Goal: Task Accomplishment & Management: Manage account settings

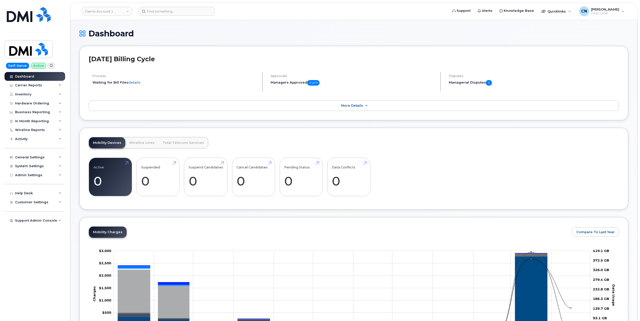
click at [114, 15] on link "Demo Account 1" at bounding box center [107, 11] width 50 height 9
type input "west"
click at [103, 54] on span "WCMRC (WESTERN CANADA MARINE RESPONSE CORPORATION)" at bounding box center [116, 58] width 58 height 15
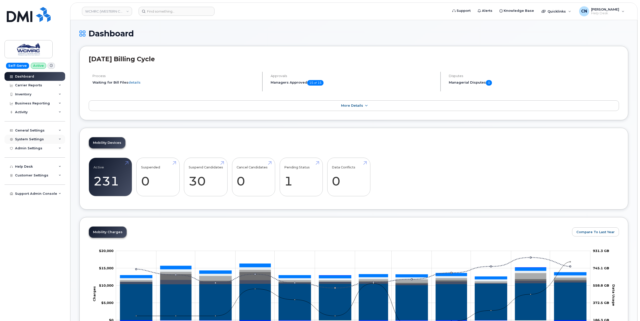
click at [36, 139] on div "System Settings" at bounding box center [29, 139] width 29 height 4
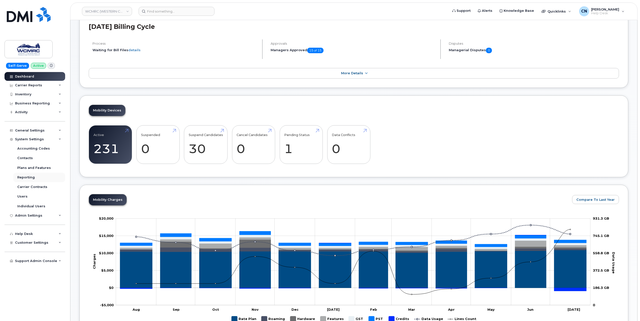
scroll to position [50, 0]
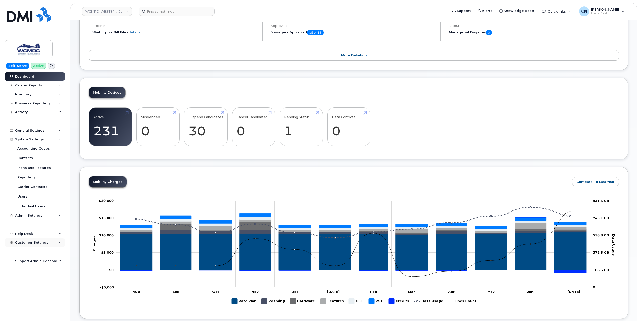
click at [32, 244] on span "Customer Settings" at bounding box center [31, 242] width 33 height 4
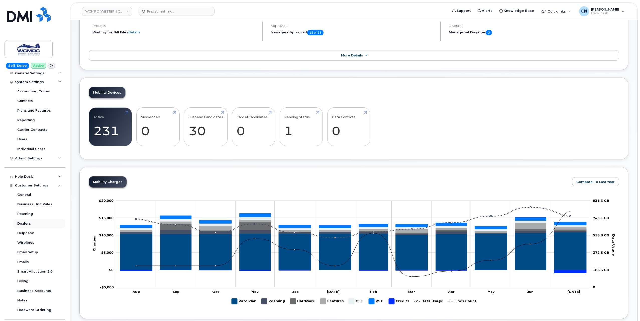
scroll to position [69, 0]
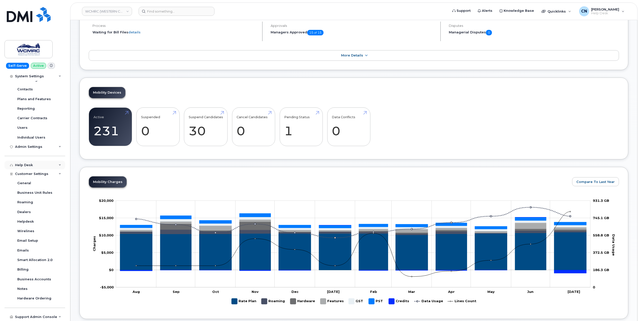
click at [29, 164] on div "Help Desk" at bounding box center [24, 165] width 18 height 4
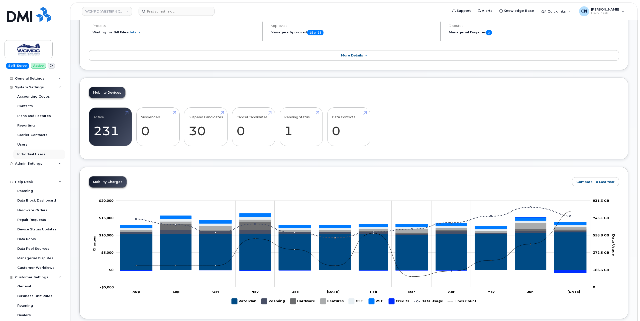
scroll to position [0, 0]
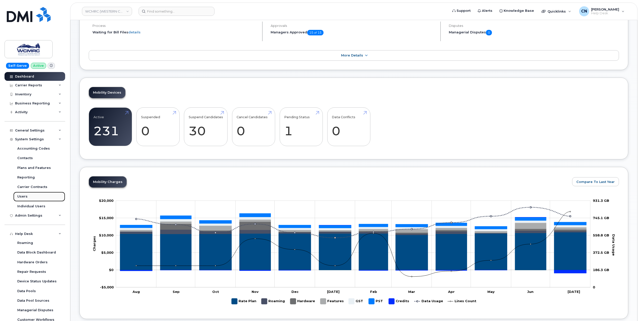
click at [27, 195] on link "Users" at bounding box center [39, 196] width 52 height 10
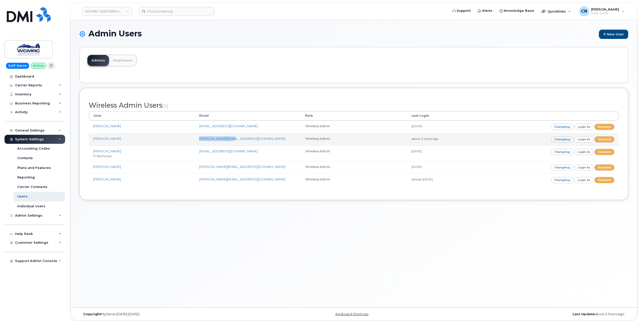
drag, startPoint x: 240, startPoint y: 137, endPoint x: 195, endPoint y: 139, distance: 44.9
click at [195, 139] on td "tim.lan@wcmrc.com" at bounding box center [248, 139] width 106 height 13
copy link "tim.lan@wcmrc.com"
click at [17, 232] on div "Help Desk" at bounding box center [24, 234] width 18 height 4
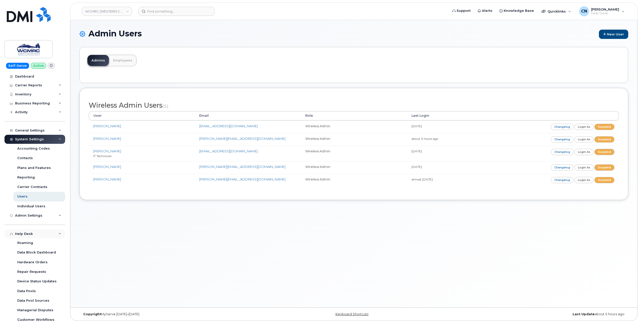
click at [17, 232] on div "Help Desk" at bounding box center [24, 234] width 18 height 4
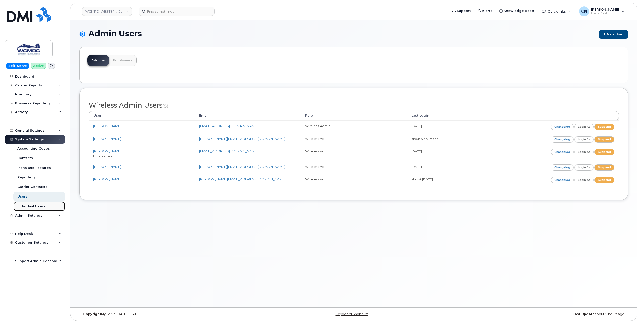
click at [34, 207] on div "Individual Users" at bounding box center [31, 206] width 28 height 5
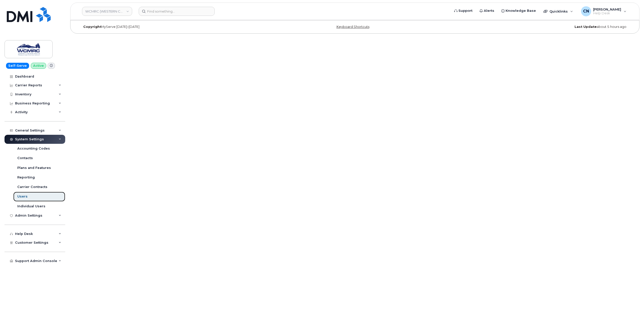
click at [29, 198] on link "Users" at bounding box center [39, 196] width 52 height 10
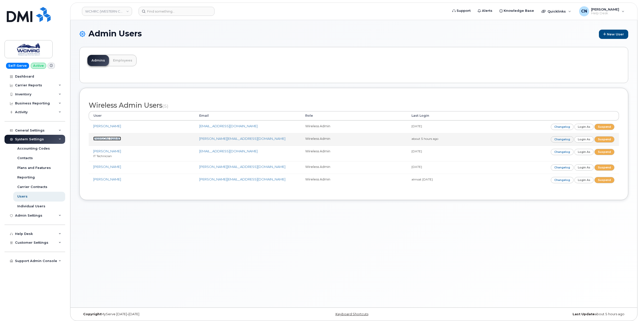
click at [102, 138] on link "Tim Lan" at bounding box center [107, 138] width 28 height 4
click at [23, 211] on div "Admin Settings" at bounding box center [35, 215] width 61 height 9
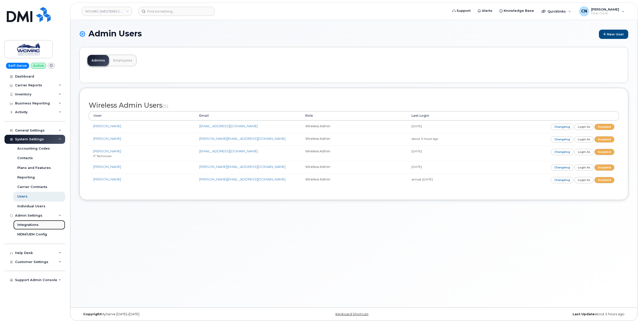
click at [27, 225] on div "Integrations" at bounding box center [27, 224] width 21 height 5
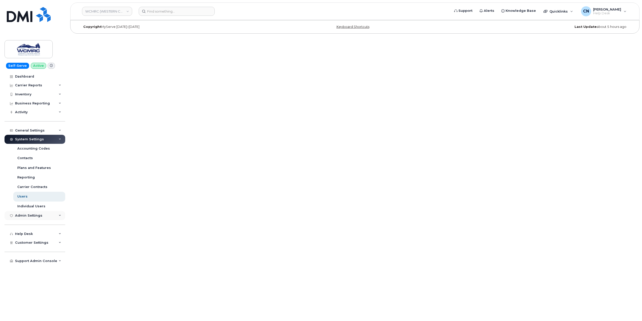
click at [32, 215] on div "Admin Settings" at bounding box center [28, 215] width 27 height 4
click at [26, 234] on div "MDM/UEM Config" at bounding box center [32, 234] width 30 height 5
click at [524, 11] on span "Knowledge Base" at bounding box center [520, 10] width 30 height 5
click at [21, 214] on div "Admin Settings" at bounding box center [28, 215] width 27 height 4
click at [33, 195] on link "Users" at bounding box center [39, 196] width 52 height 10
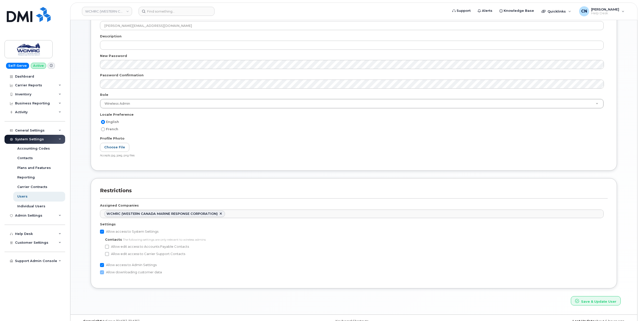
scroll to position [85, 0]
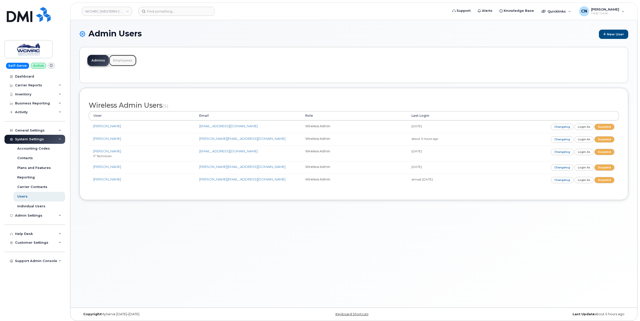
click at [123, 61] on link "Employees" at bounding box center [122, 60] width 27 height 11
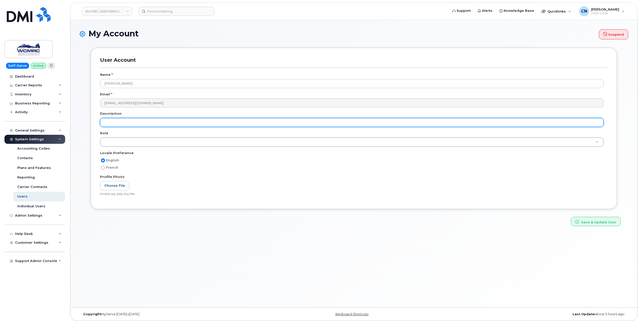
click at [153, 122] on input "text" at bounding box center [352, 122] width 504 height 9
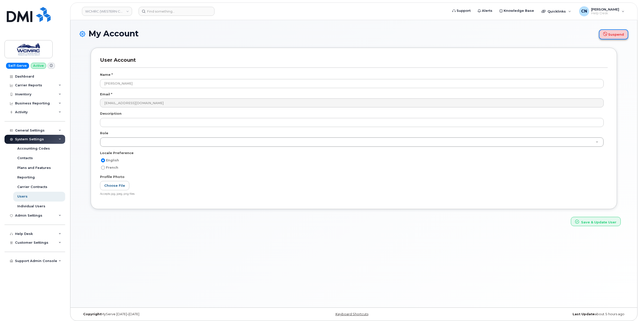
click at [607, 35] on icon "submit" at bounding box center [605, 34] width 4 height 4
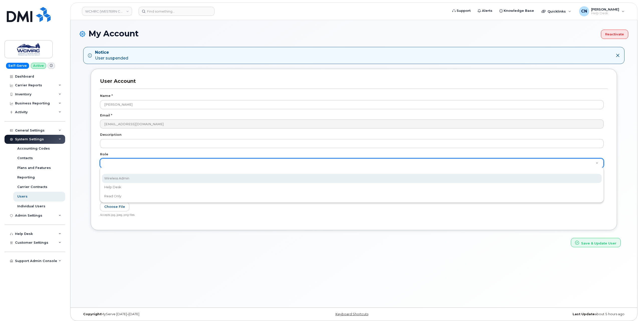
select select "wireless_admin"
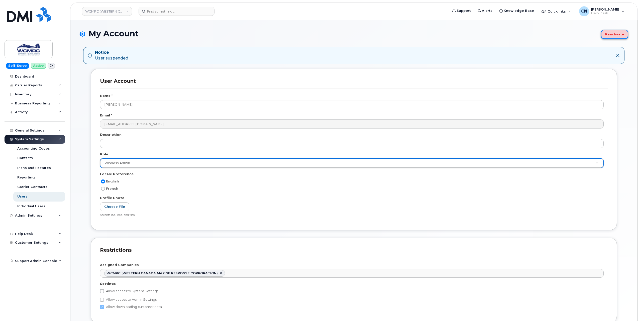
click at [613, 35] on button "Reactivate" at bounding box center [614, 34] width 27 height 9
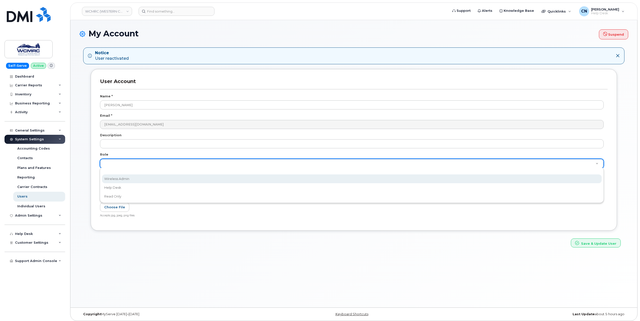
select select "wireless_admin"
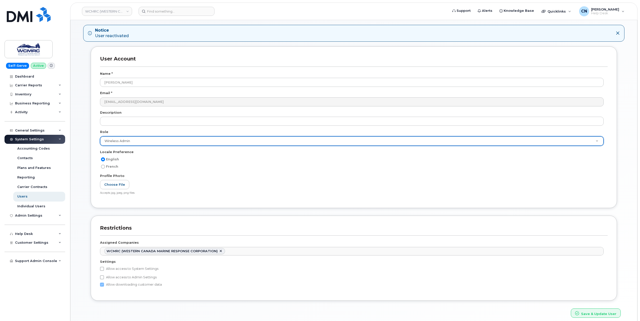
scroll to position [43, 0]
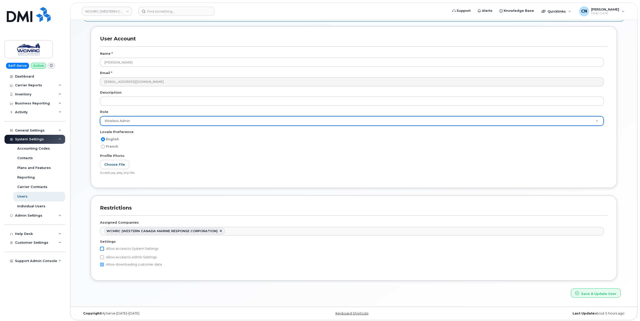
click at [101, 246] on input "Allow access to System Settings" at bounding box center [102, 248] width 4 height 4
checkbox input "true"
click at [103, 281] on input "Allow access to Admin Settings" at bounding box center [102, 282] width 4 height 4
checkbox input "true"
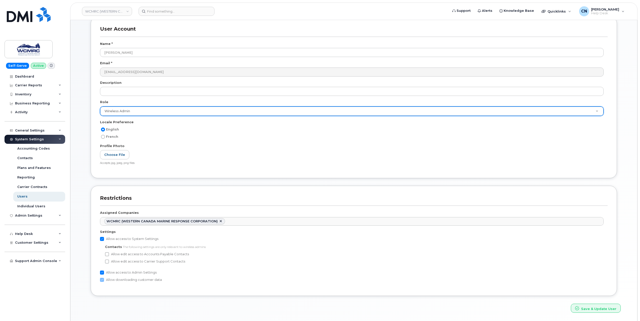
scroll to position [68, 0]
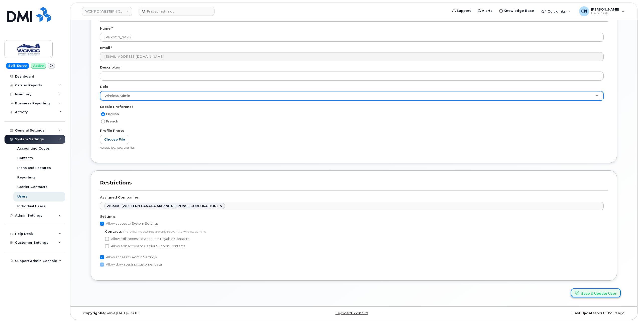
click at [585, 290] on button "Save & Update User" at bounding box center [596, 292] width 50 height 9
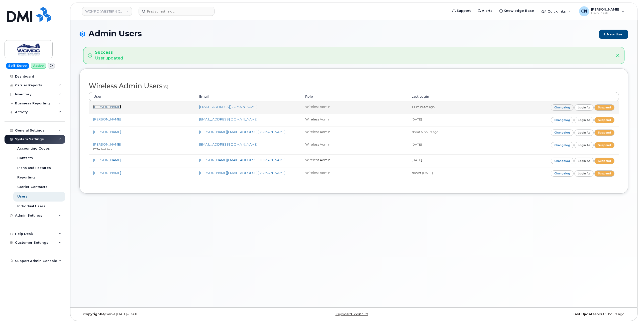
click at [100, 107] on link "[PERSON_NAME]" at bounding box center [107, 107] width 28 height 4
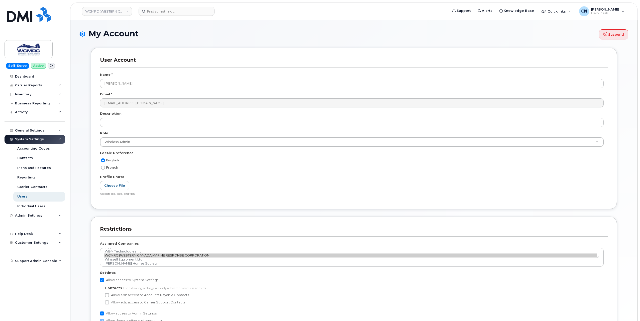
scroll to position [131, 0]
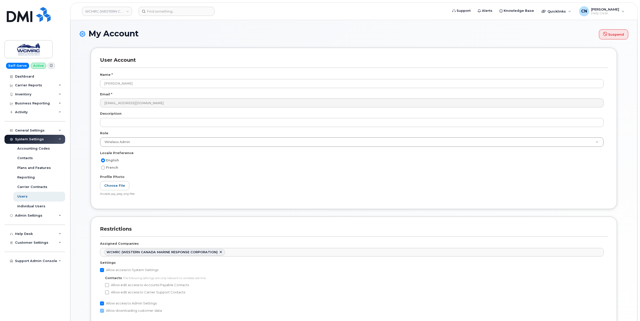
click at [136, 135] on div "Role" at bounding box center [354, 134] width 508 height 7
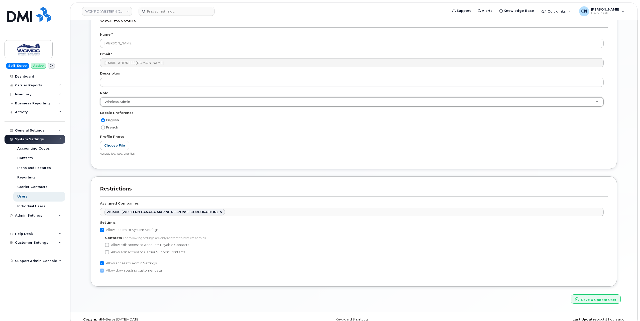
scroll to position [46, 0]
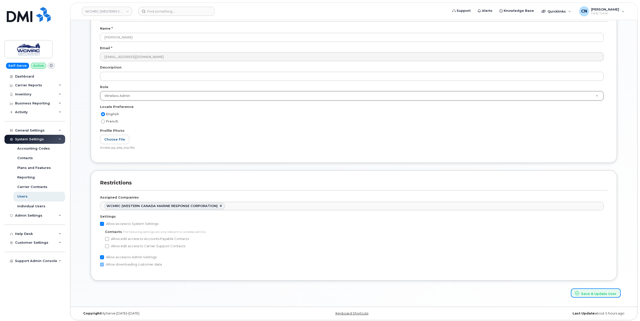
click at [582, 290] on button "Save & Update User" at bounding box center [596, 292] width 50 height 9
